Goal: Contribute content: Add original content to the website for others to see

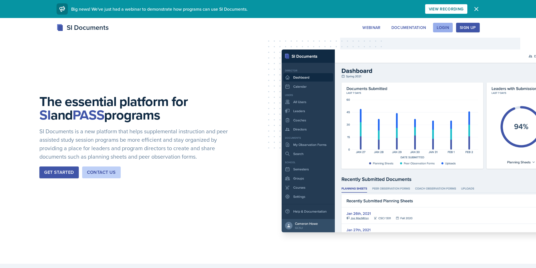
click at [443, 26] on div "Login" at bounding box center [443, 27] width 12 height 5
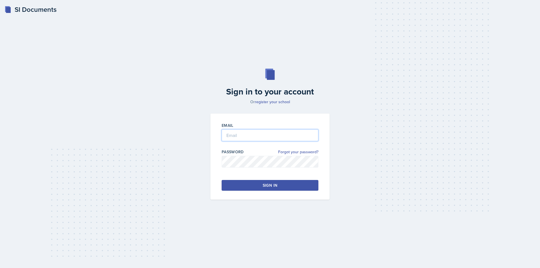
type input "[EMAIL_ADDRESS][DOMAIN_NAME]"
click at [281, 184] on button "Sign in" at bounding box center [270, 185] width 97 height 11
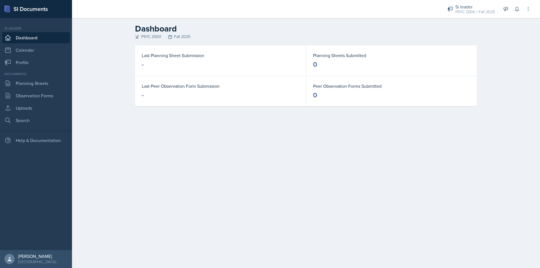
click at [211, 162] on main "Dashboard PSYC 2500 Fall 2025 Last Planning Sheet Submission - Planning Sheets …" at bounding box center [306, 143] width 468 height 250
click at [35, 92] on link "Observation Forms" at bounding box center [36, 95] width 68 height 11
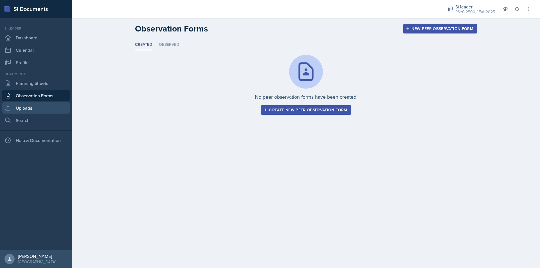
click at [32, 106] on link "Uploads" at bounding box center [36, 107] width 68 height 11
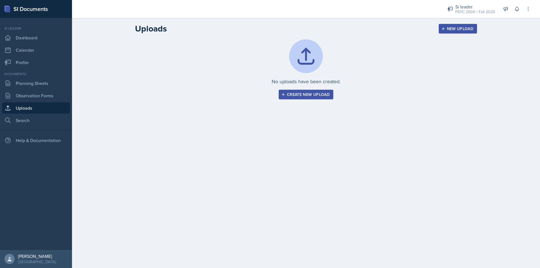
click at [301, 91] on button "Create new upload" at bounding box center [306, 95] width 55 height 10
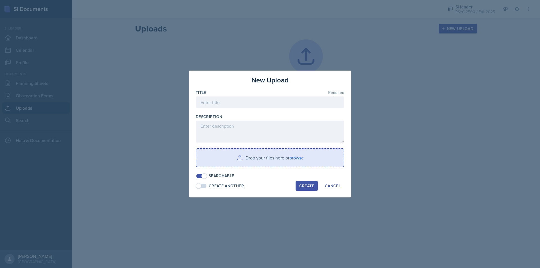
click at [258, 153] on input "file" at bounding box center [269, 158] width 147 height 18
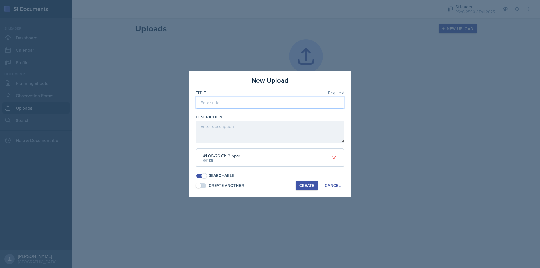
click at [245, 98] on input at bounding box center [270, 103] width 149 height 12
type input "Chapter 2 08/26"
click at [200, 176] on span at bounding box center [201, 176] width 10 height 5
click at [308, 182] on button "Create" at bounding box center [307, 186] width 22 height 10
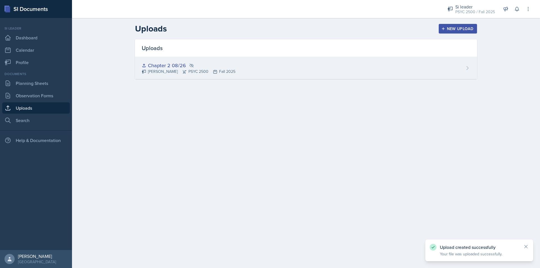
click at [203, 72] on div "[PERSON_NAME] PSYC 2500 Fall 2025" at bounding box center [189, 72] width 94 height 6
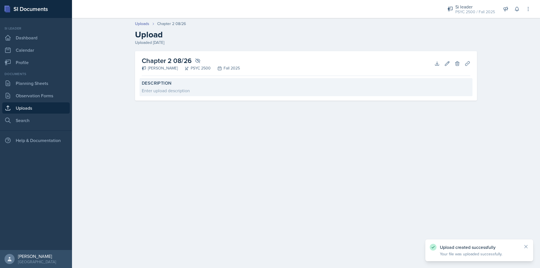
click at [377, 89] on div "Enter upload description" at bounding box center [306, 90] width 329 height 7
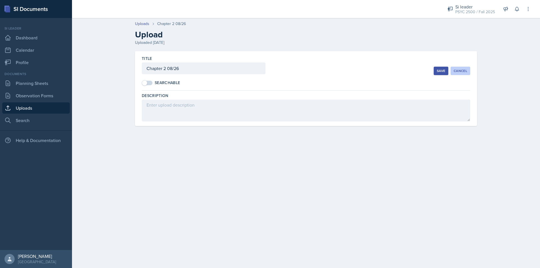
click at [459, 71] on div "Cancel" at bounding box center [461, 71] width 14 height 5
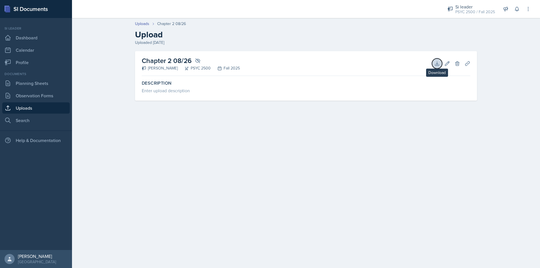
click at [437, 63] on icon at bounding box center [437, 64] width 6 height 6
click at [385, 15] on div at bounding box center [255, 9] width 356 height 18
click at [34, 85] on link "Planning Sheets" at bounding box center [36, 83] width 68 height 11
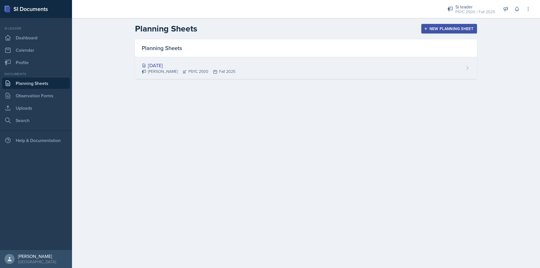
click at [247, 75] on div "[DATE] [PERSON_NAME] PSYC 2500 Fall 2025" at bounding box center [306, 68] width 342 height 22
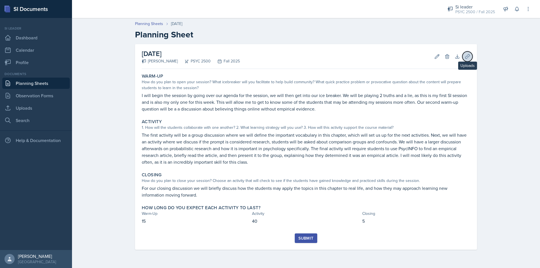
click at [467, 56] on icon at bounding box center [467, 56] width 4 height 4
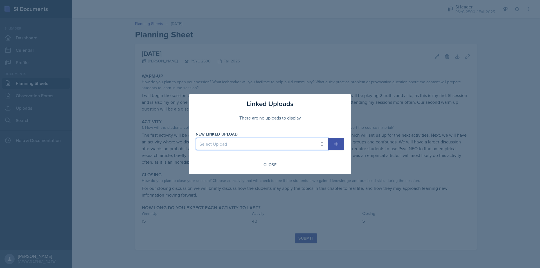
click at [251, 142] on select "Select Upload Chapter 2 08/26" at bounding box center [262, 144] width 132 height 12
select select "97d2c3d6-8bb9-47e3-b8a3-8f5a04979fb0"
click at [196, 138] on select "Select Upload Chapter 2 08/26" at bounding box center [262, 144] width 132 height 12
click at [338, 144] on icon "button" at bounding box center [336, 144] width 7 height 7
select select
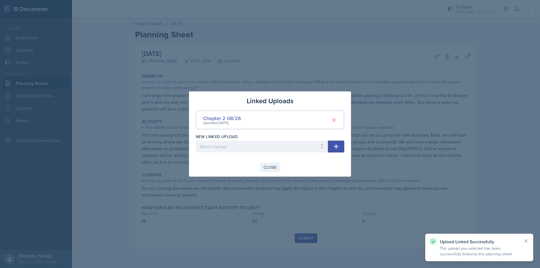
click at [265, 168] on div "Close" at bounding box center [270, 167] width 13 height 5
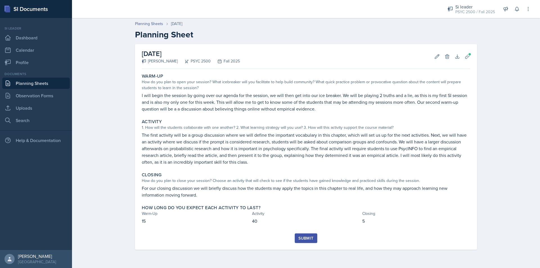
click at [306, 239] on div "Submit" at bounding box center [305, 238] width 15 height 5
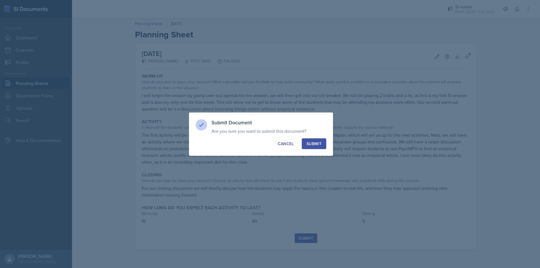
click at [318, 144] on div "Submit" at bounding box center [314, 144] width 15 height 6
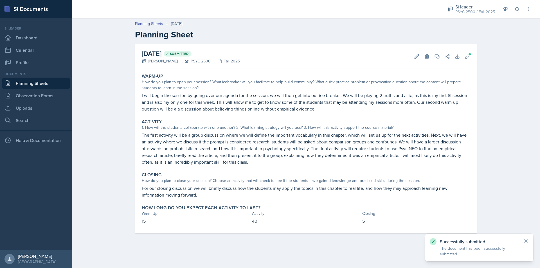
click at [31, 87] on link "Planning Sheets" at bounding box center [36, 83] width 68 height 11
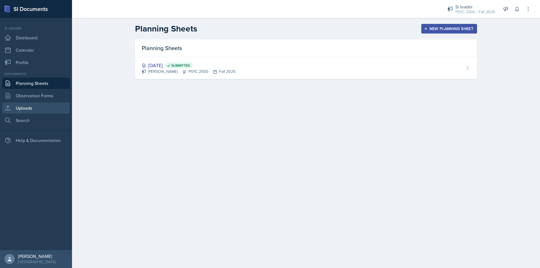
click at [29, 109] on link "Uploads" at bounding box center [36, 107] width 68 height 11
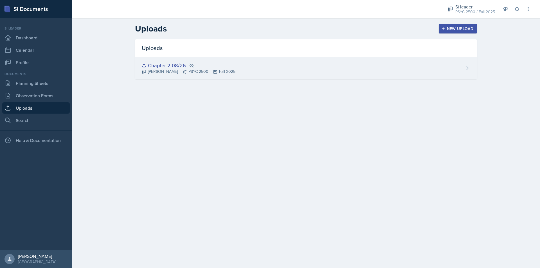
click at [202, 64] on div "Chapter 2 08/26" at bounding box center [189, 66] width 94 height 8
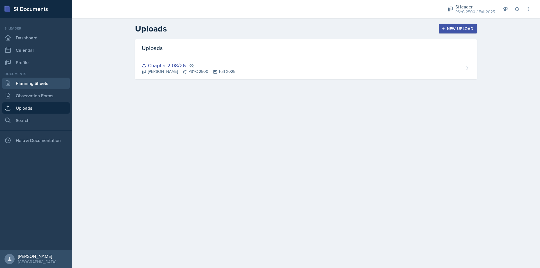
click at [28, 82] on link "Planning Sheets" at bounding box center [36, 83] width 68 height 11
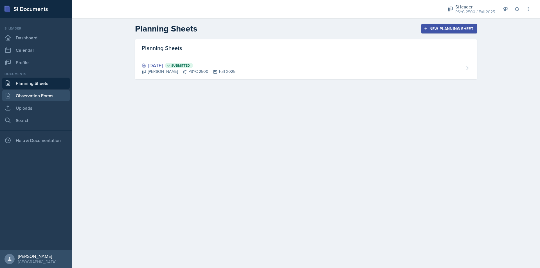
click at [36, 95] on link "Observation Forms" at bounding box center [36, 95] width 68 height 11
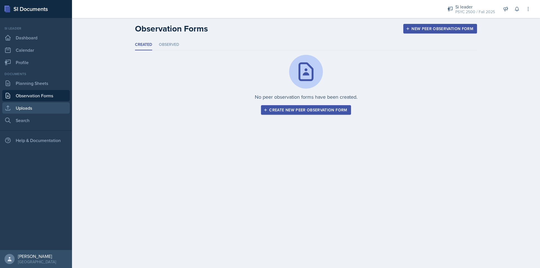
click at [41, 109] on link "Uploads" at bounding box center [36, 107] width 68 height 11
